Goal: Task Accomplishment & Management: Complete application form

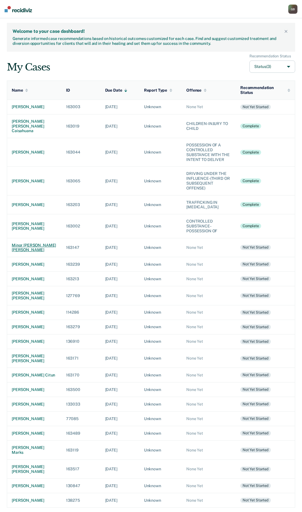
click at [22, 253] on div "minor [PERSON_NAME] [PERSON_NAME]" at bounding box center [34, 248] width 45 height 10
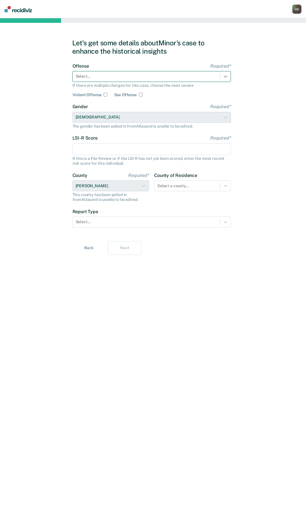
click at [221, 76] on div at bounding box center [225, 76] width 10 height 10
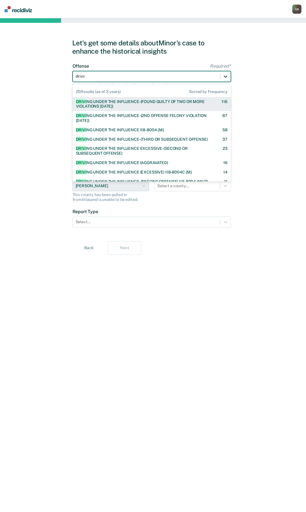
type input "driving"
click at [151, 101] on div "DRIVING UNDER THE INFLUENCE-(FOUND GUILTY OF TWO OR MORE VIOLATIONS [DATE])" at bounding box center [144, 104] width 136 height 10
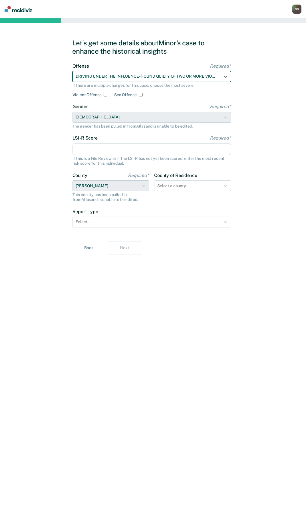
click at [92, 149] on input "LSI-R Score Required*" at bounding box center [152, 149] width 158 height 12
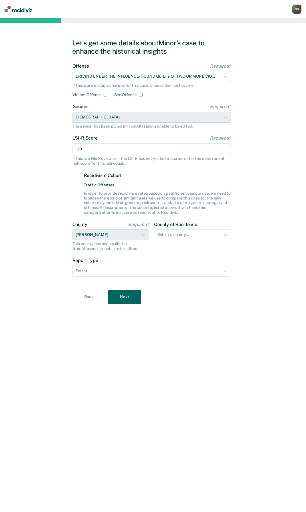
type input "23"
click at [178, 176] on label "Recidivism Cohort" at bounding box center [157, 175] width 147 height 5
click at [103, 270] on div at bounding box center [147, 271] width 142 height 6
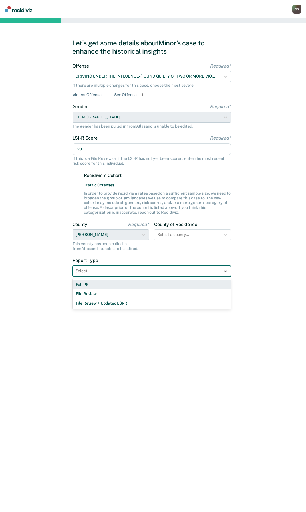
click at [95, 287] on div "Full PSI" at bounding box center [152, 284] width 158 height 9
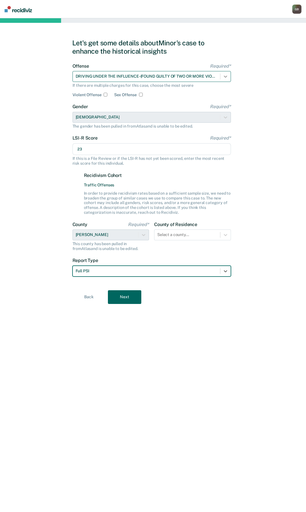
click at [225, 73] on div at bounding box center [225, 76] width 10 height 10
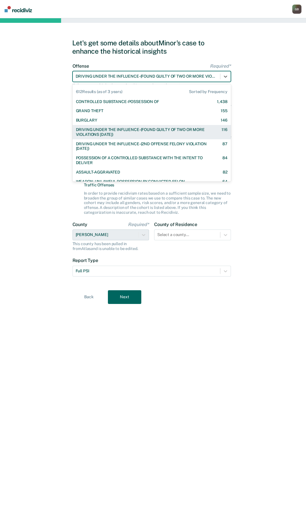
click at [192, 132] on div "DRIVING UNDER THE INFLUENCE-(FOUND GUILTY OF TWO OR MORE VIOLATIONS [DATE])" at bounding box center [144, 132] width 136 height 10
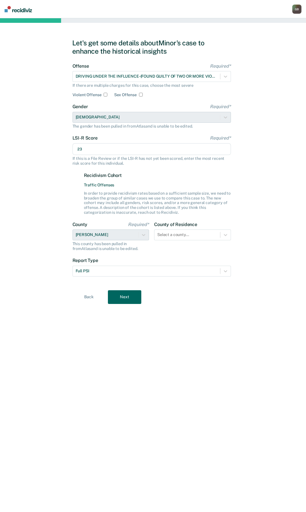
click at [127, 296] on button "Next" at bounding box center [124, 297] width 33 height 14
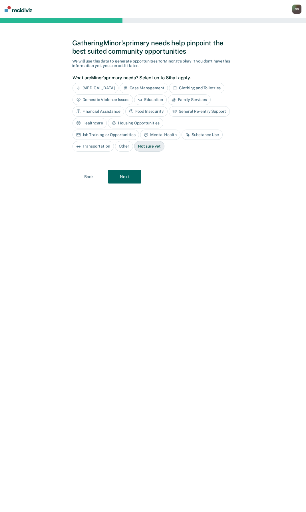
click at [124, 179] on button "Next" at bounding box center [124, 177] width 33 height 14
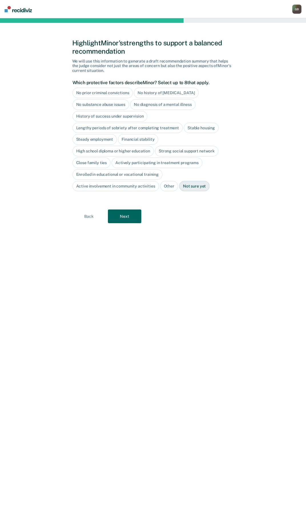
click at [151, 107] on div "No diagnosis of a mental illness" at bounding box center [162, 104] width 65 height 11
click at [152, 107] on div "No diagnosis of a mental illness" at bounding box center [166, 104] width 72 height 11
click at [152, 103] on div "No diagnosis of a mental illness" at bounding box center [162, 104] width 65 height 11
click at [121, 217] on button "Next" at bounding box center [124, 217] width 33 height 14
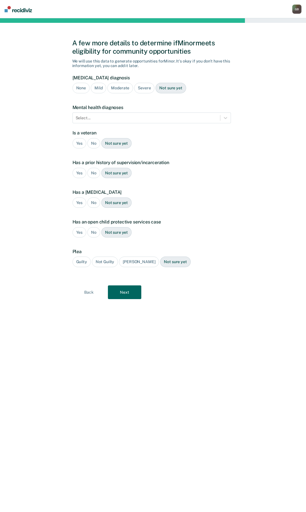
click at [140, 91] on div "Severe" at bounding box center [144, 88] width 20 height 11
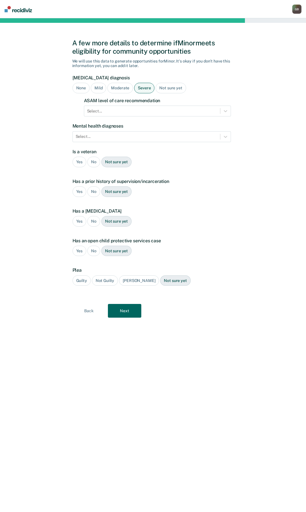
click at [108, 117] on form "[MEDICAL_DATA] diagnosis None Mild Moderate Severe Not sure yet ASAM level of c…" at bounding box center [152, 186] width 158 height 222
click at [108, 114] on div at bounding box center [152, 111] width 130 height 6
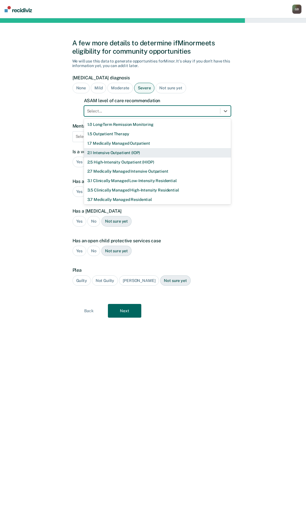
click at [125, 153] on div "2.1 Intensive Outpatient (IOP)" at bounding box center [157, 152] width 147 height 9
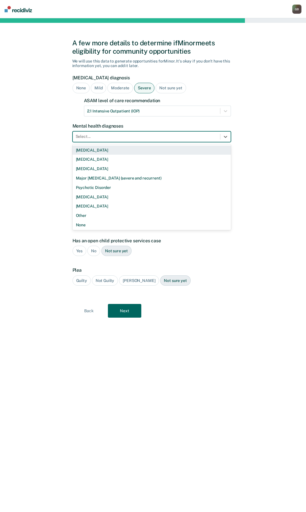
click at [123, 137] on div at bounding box center [147, 137] width 142 height 6
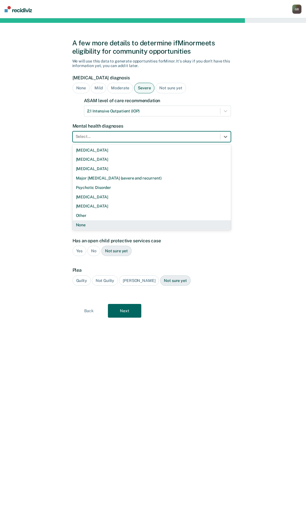
click at [98, 228] on div "None" at bounding box center [152, 224] width 158 height 9
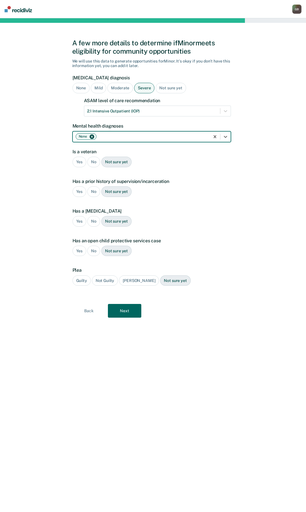
click at [93, 164] on div "No" at bounding box center [93, 162] width 13 height 11
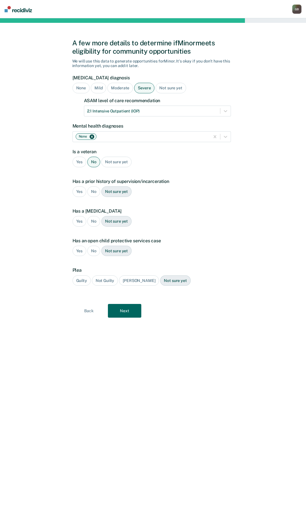
click at [79, 192] on div "Yes" at bounding box center [80, 191] width 14 height 11
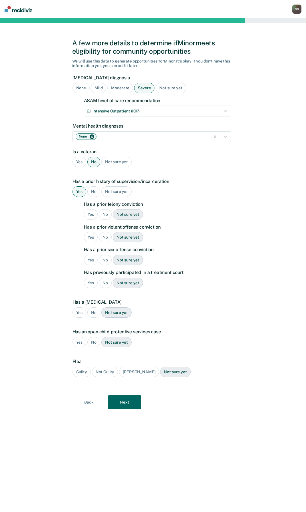
click at [107, 214] on div "No" at bounding box center [105, 214] width 13 height 11
click at [105, 239] on div "No" at bounding box center [105, 237] width 13 height 11
click at [103, 260] on div "No" at bounding box center [105, 260] width 13 height 11
click at [105, 281] on div "No" at bounding box center [105, 283] width 13 height 11
click at [92, 323] on form "[MEDICAL_DATA] diagnosis None Mild Moderate Severe Not sure yet ASAM level of c…" at bounding box center [152, 232] width 158 height 314
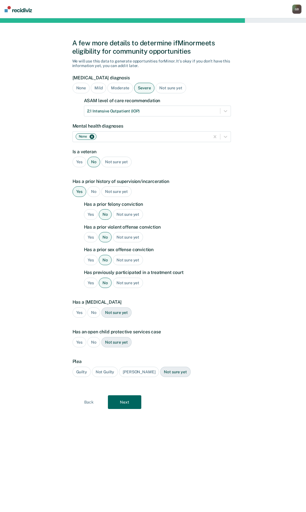
click at [93, 318] on div "No" at bounding box center [93, 313] width 13 height 11
drag, startPoint x: 92, startPoint y: 341, endPoint x: 91, endPoint y: 356, distance: 15.7
click at [92, 340] on div "No" at bounding box center [93, 342] width 13 height 11
click at [84, 375] on div "Guilty" at bounding box center [82, 372] width 18 height 11
click at [118, 399] on button "Next" at bounding box center [124, 402] width 33 height 14
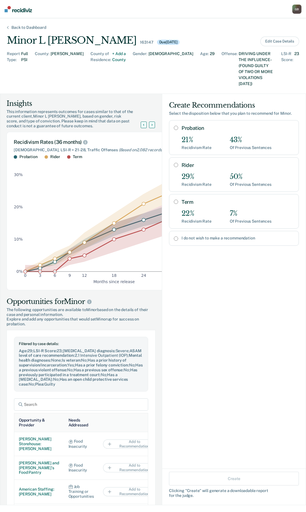
click at [174, 236] on input "I do not wish to make a recommendation" at bounding box center [176, 238] width 4 height 5
radio input "true"
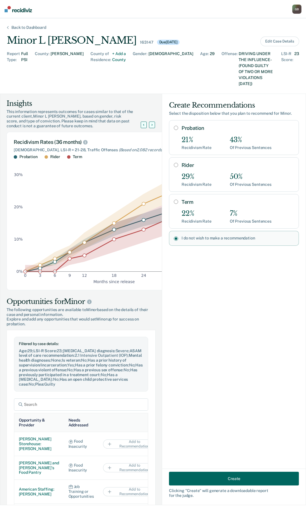
click at [174, 236] on input "I do not wish to make a recommendation" at bounding box center [176, 238] width 4 height 5
click at [174, 163] on input "Rider" at bounding box center [176, 165] width 4 height 5
radio input "true"
radio input "false"
click at [231, 479] on button "Create" at bounding box center [234, 479] width 130 height 14
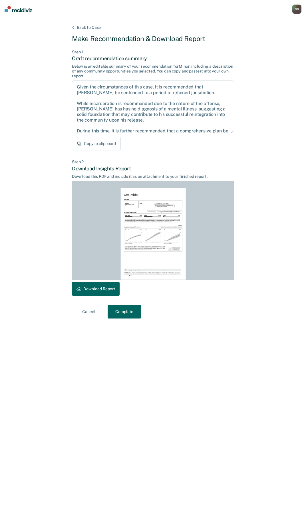
click at [96, 292] on button "Download Report" at bounding box center [96, 289] width 48 height 14
click at [126, 314] on button "Complete" at bounding box center [124, 312] width 33 height 14
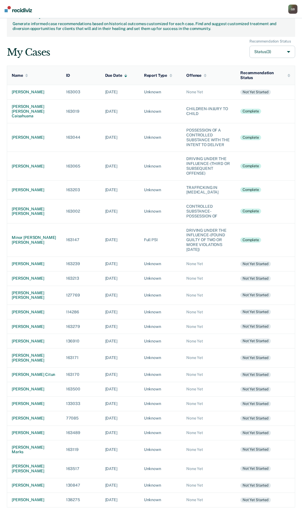
scroll to position [37, 0]
